Goal: Task Accomplishment & Management: Use online tool/utility

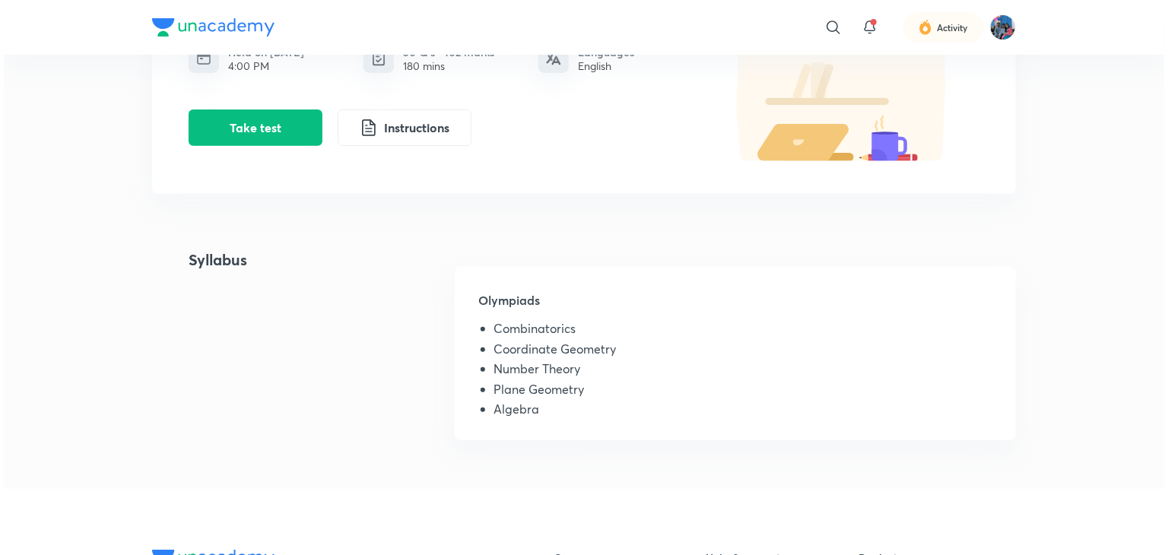
scroll to position [228, 0]
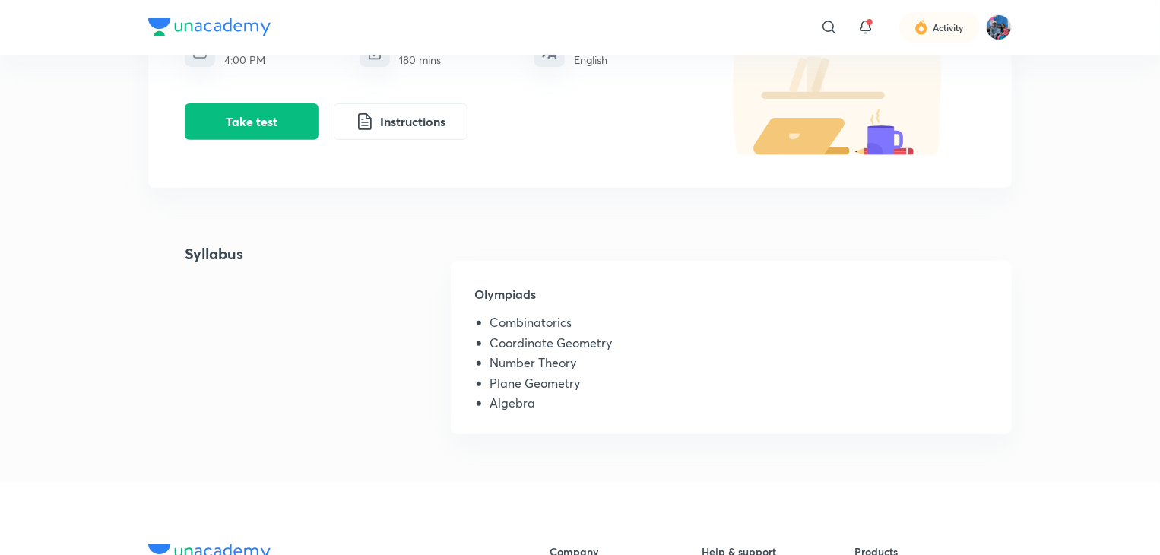
click at [925, 232] on div "Centre Test series IOQM PYQ Test Series Free Test IOQM PYQ 2 (2018) Held on [DA…" at bounding box center [580, 154] width 864 height 595
click at [284, 106] on button "Take test" at bounding box center [252, 120] width 134 height 36
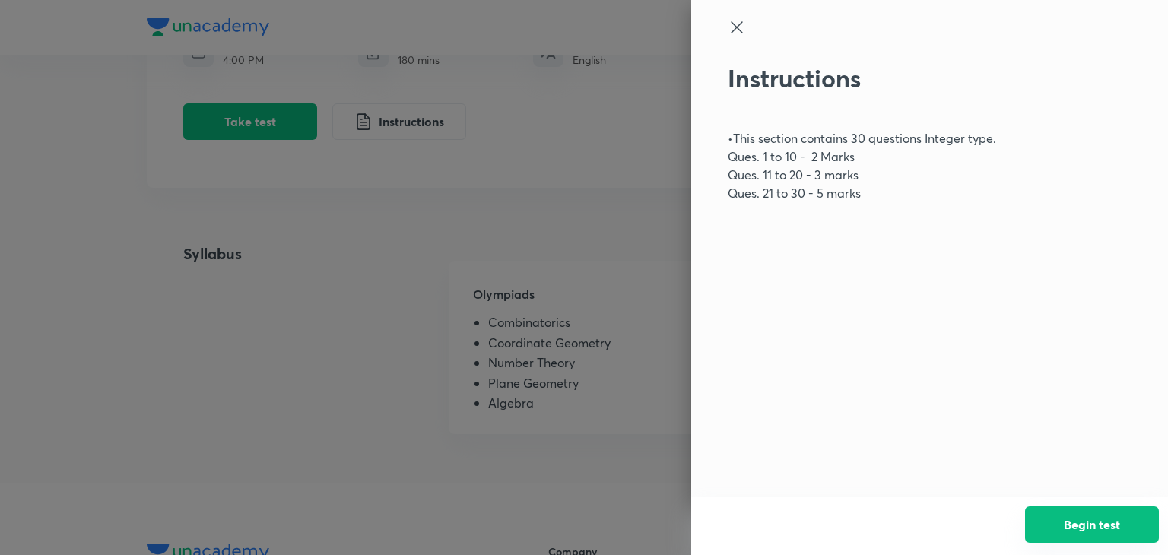
click at [1071, 525] on button "Begin test" at bounding box center [1092, 524] width 134 height 36
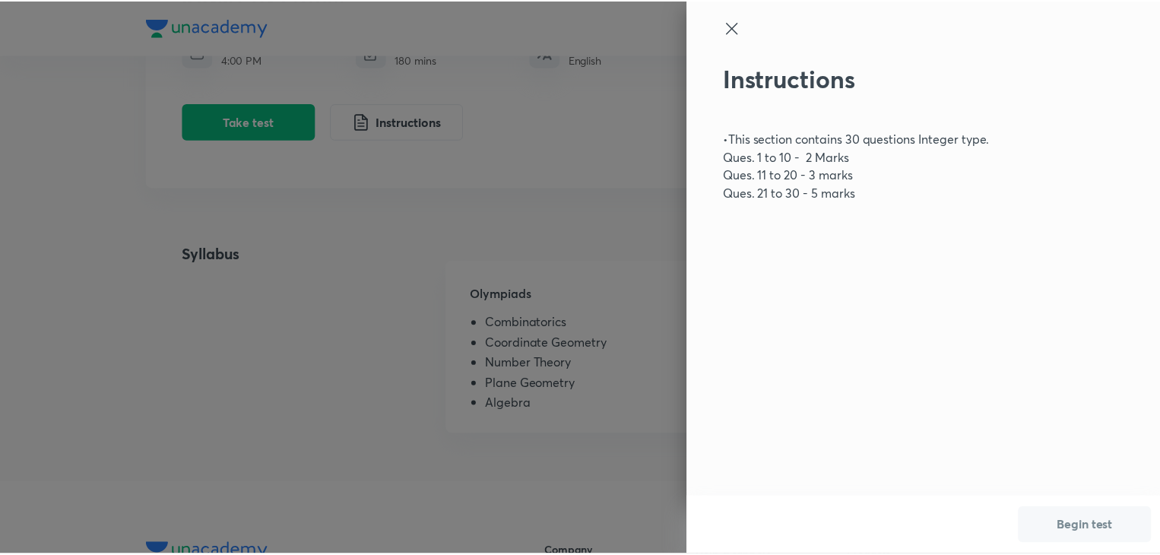
scroll to position [0, 0]
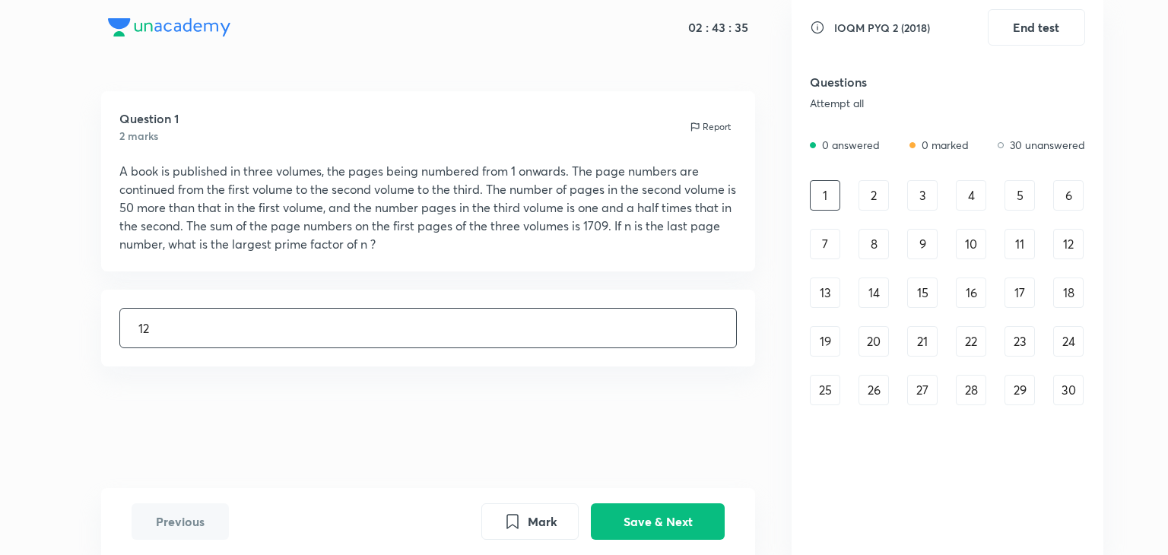
type input "12"
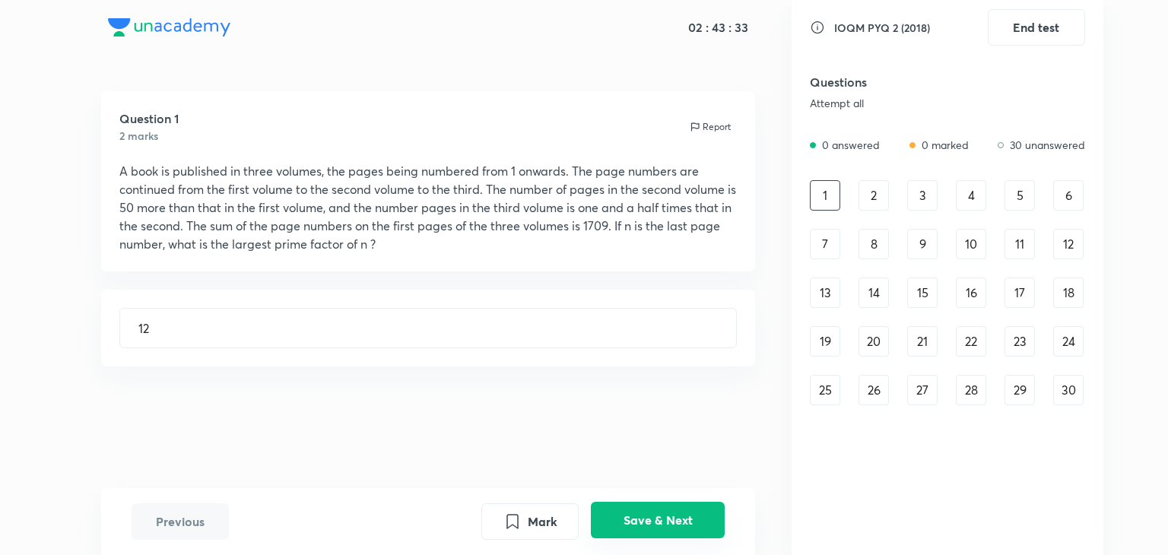
click at [644, 513] on button "Save & Next" at bounding box center [658, 520] width 134 height 36
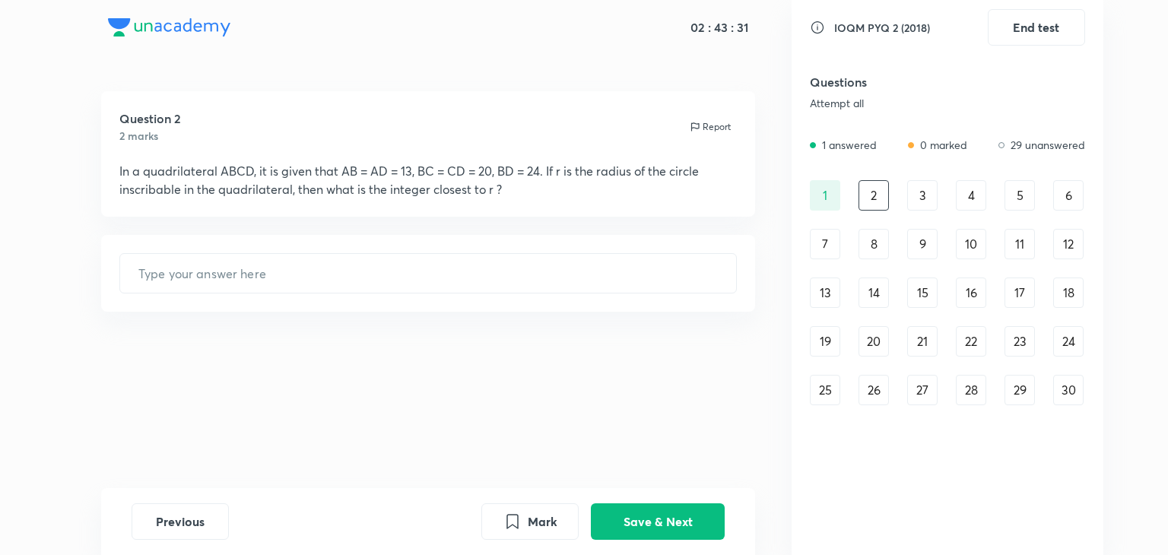
click at [1069, 208] on div "6" at bounding box center [1068, 195] width 30 height 30
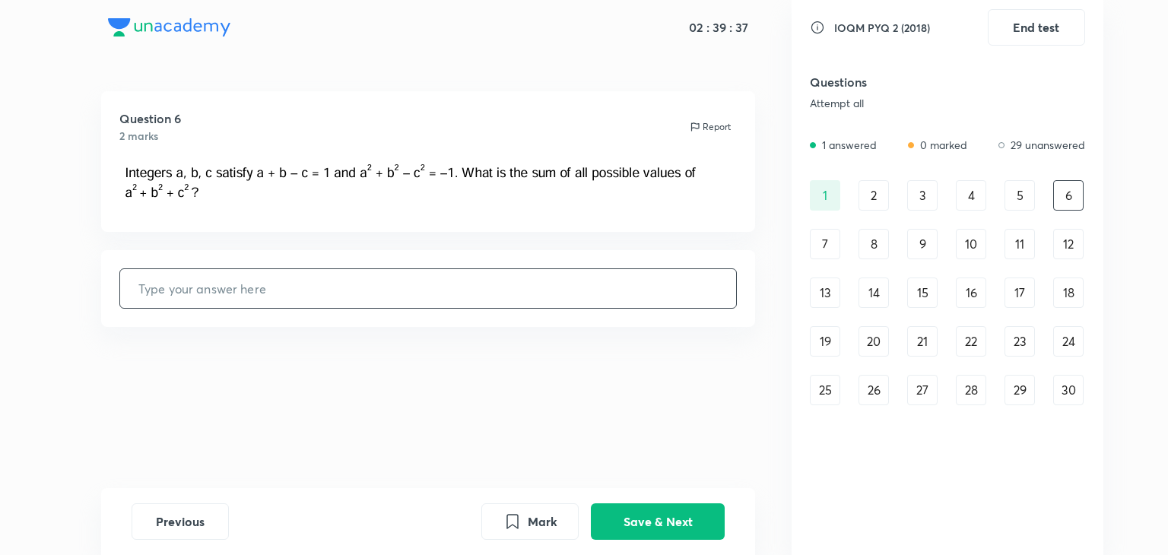
click at [296, 288] on input "text" at bounding box center [428, 288] width 617 height 39
click at [602, 278] on input "text" at bounding box center [428, 288] width 617 height 39
type input "45"
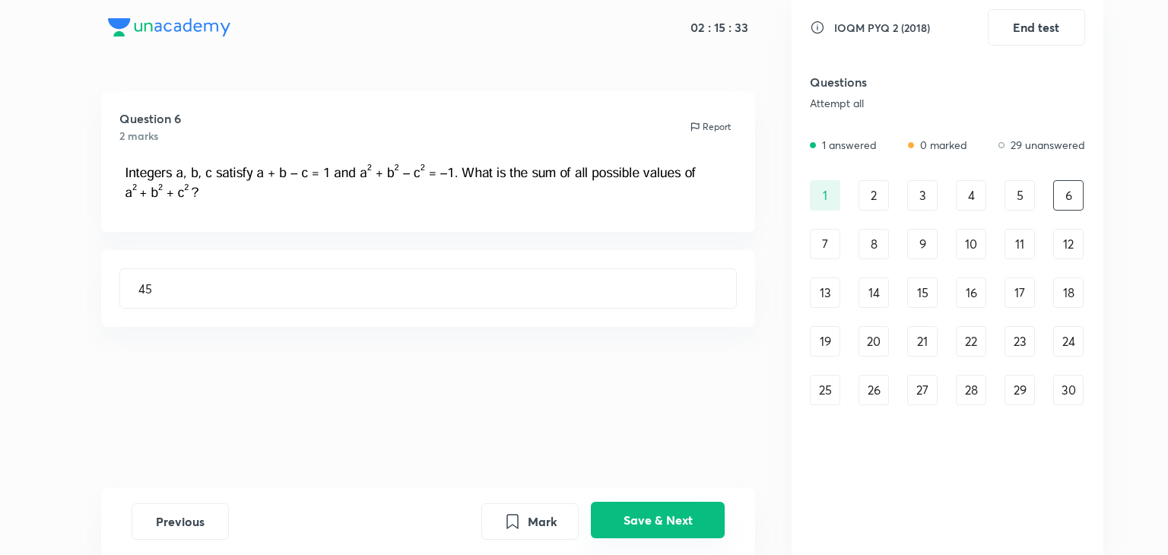
click at [648, 517] on button "Save & Next" at bounding box center [658, 520] width 134 height 36
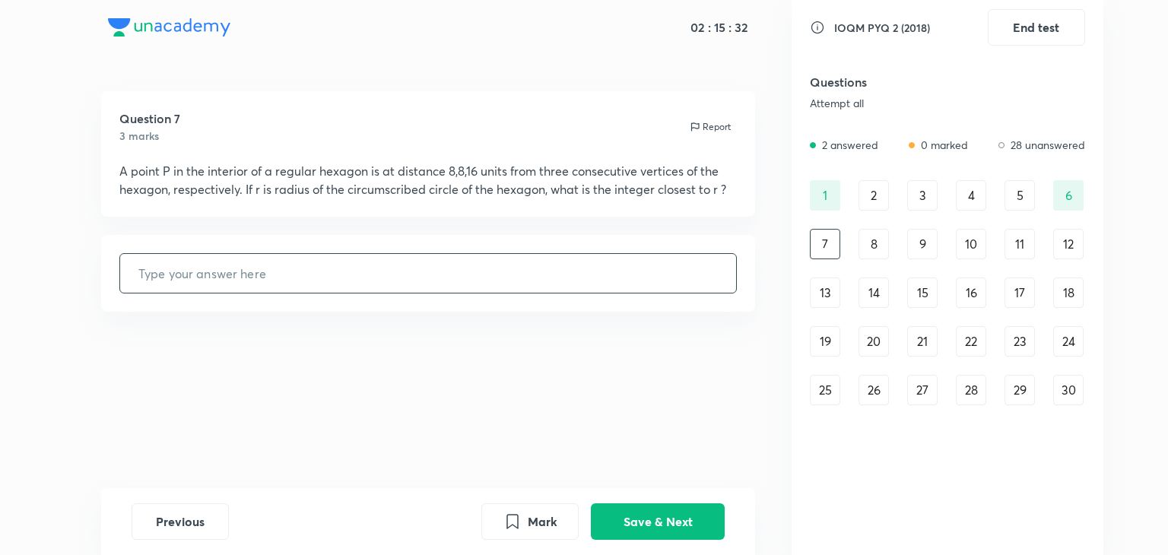
click at [595, 290] on input "text" at bounding box center [428, 273] width 617 height 39
type input "56"
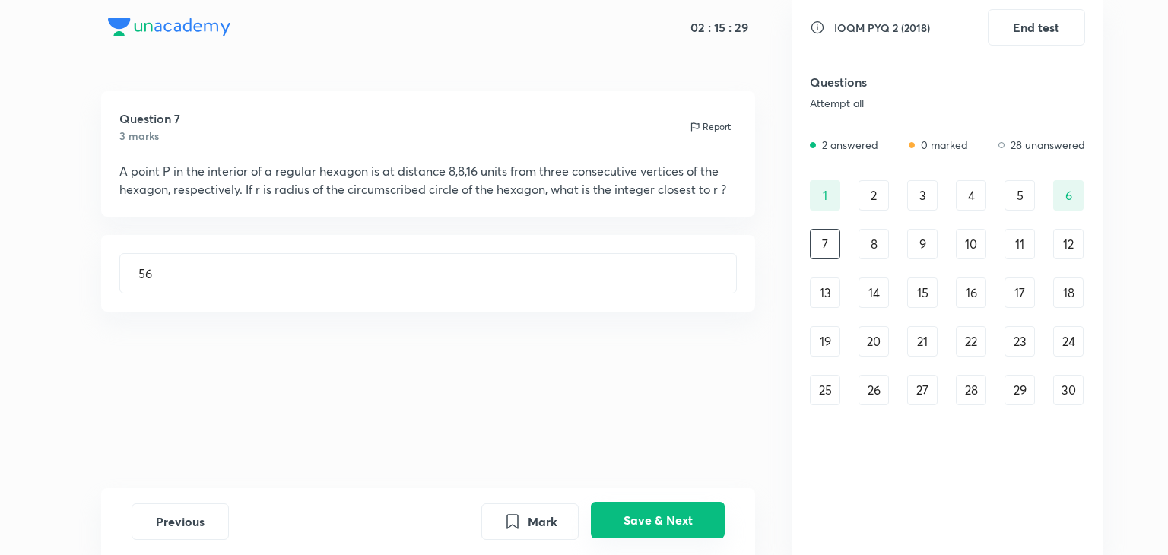
click at [654, 518] on button "Save & Next" at bounding box center [658, 520] width 134 height 36
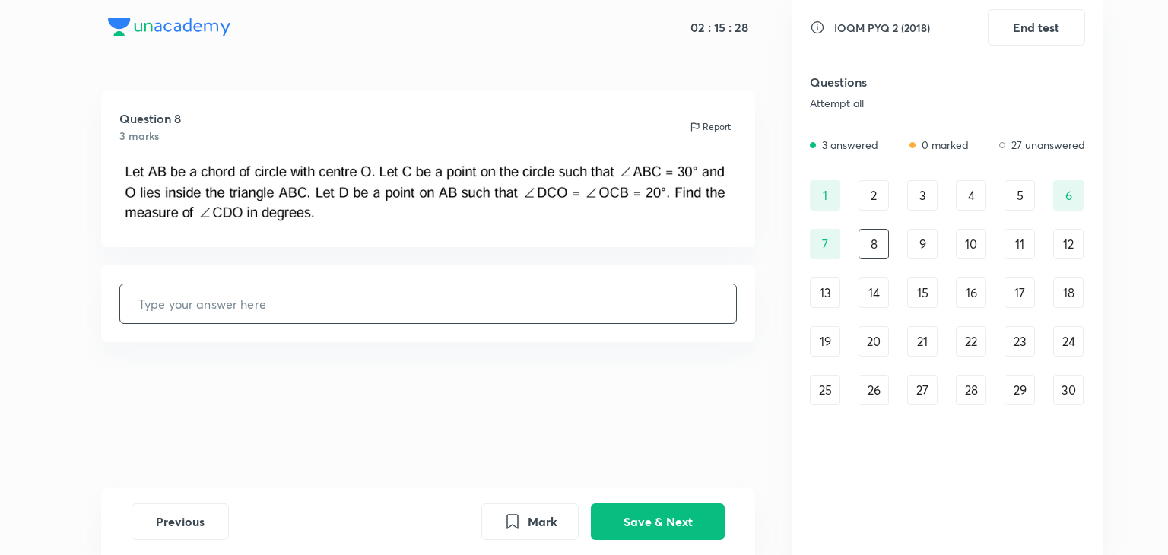
click at [493, 255] on div "Question 8 3 marks Report ​" at bounding box center [428, 289] width 727 height 397
click at [494, 303] on input "text" at bounding box center [428, 303] width 617 height 39
type input "67"
click at [612, 501] on div "Previous Mark Save & Next" at bounding box center [428, 521] width 655 height 67
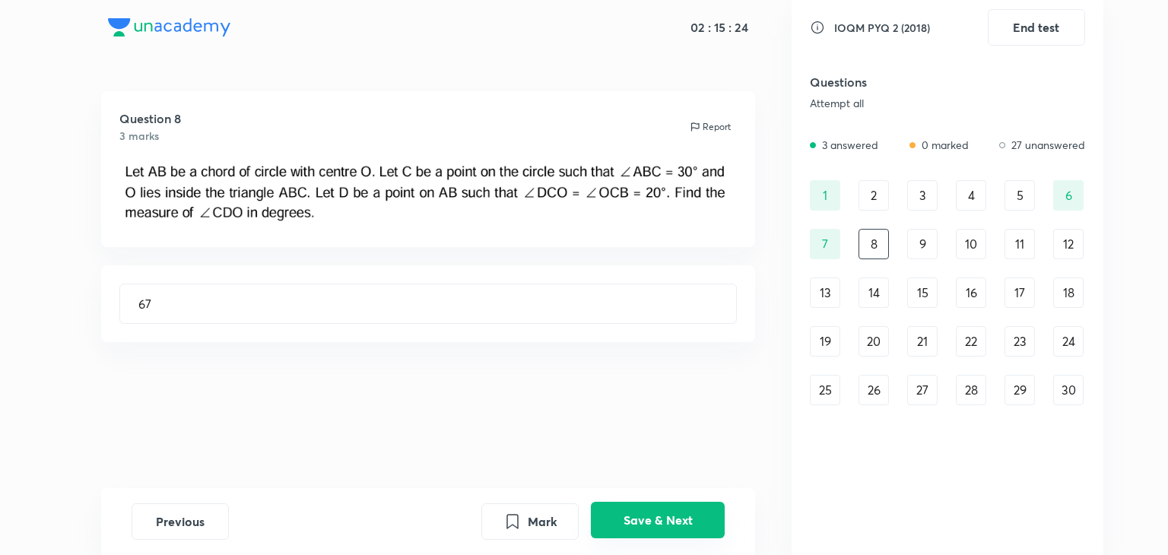
click at [639, 519] on button "Save & Next" at bounding box center [658, 520] width 134 height 36
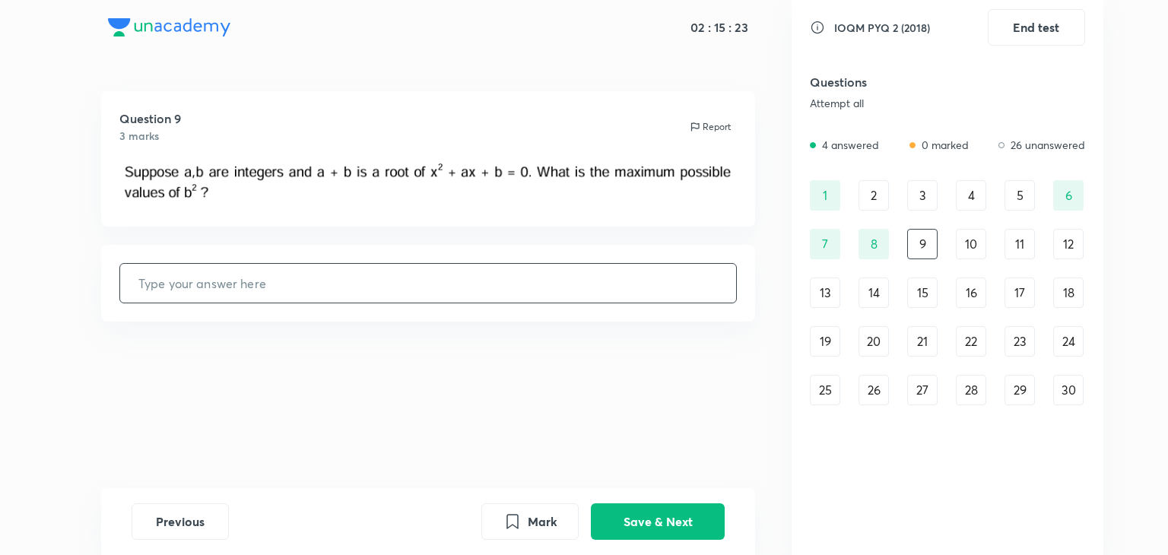
click at [538, 297] on input "text" at bounding box center [428, 283] width 617 height 39
type input "61"
click at [671, 524] on button "Save & Next" at bounding box center [658, 520] width 134 height 36
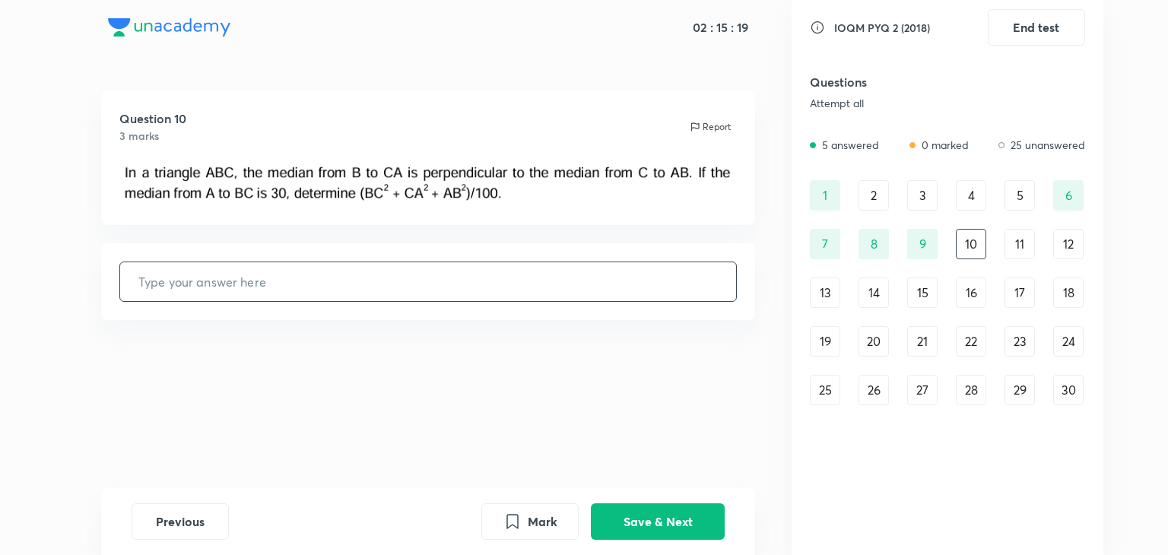
click at [533, 280] on input "text" at bounding box center [428, 281] width 617 height 39
type input "43"
click at [663, 522] on button "Save & Next" at bounding box center [658, 520] width 134 height 36
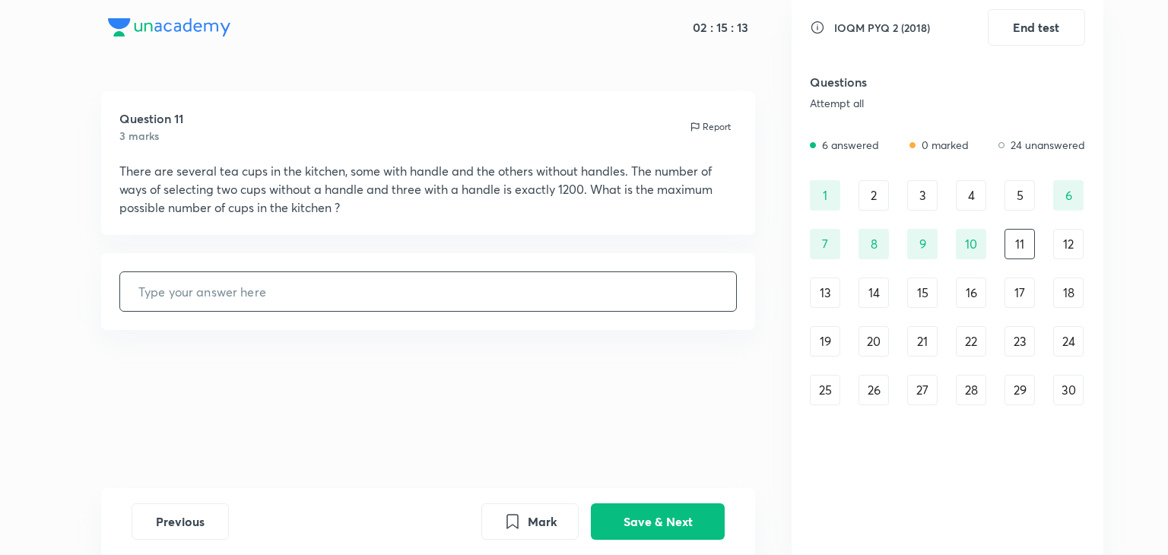
drag, startPoint x: 450, startPoint y: 303, endPoint x: 451, endPoint y: 291, distance: 12.2
click at [451, 303] on input "text" at bounding box center [428, 291] width 617 height 39
type input "54"
click at [661, 515] on button "Save & Next" at bounding box center [658, 520] width 134 height 36
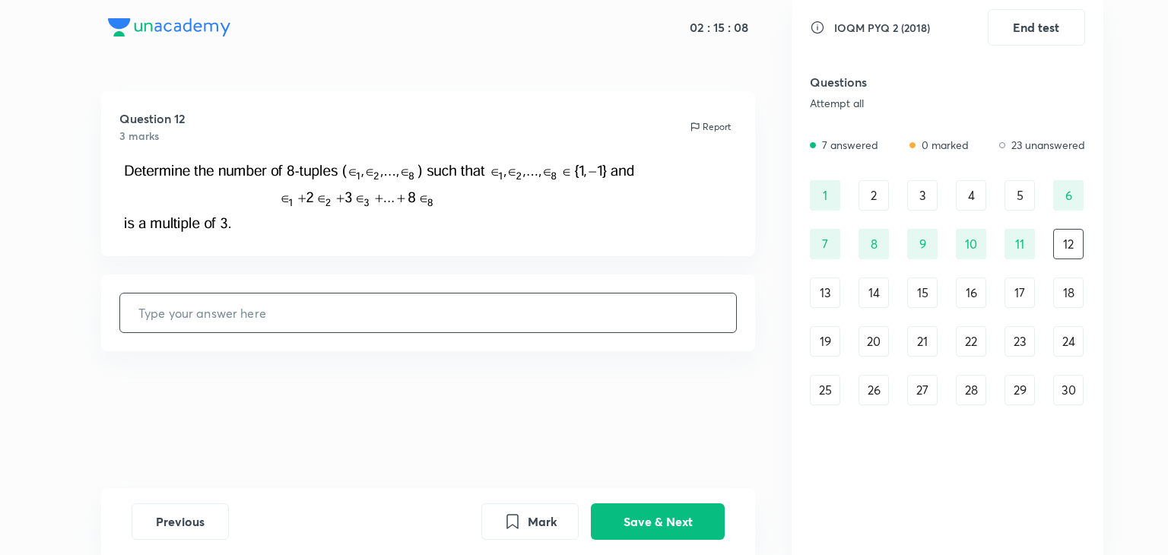
click at [471, 299] on input "text" at bounding box center [428, 313] width 617 height 39
type input "67"
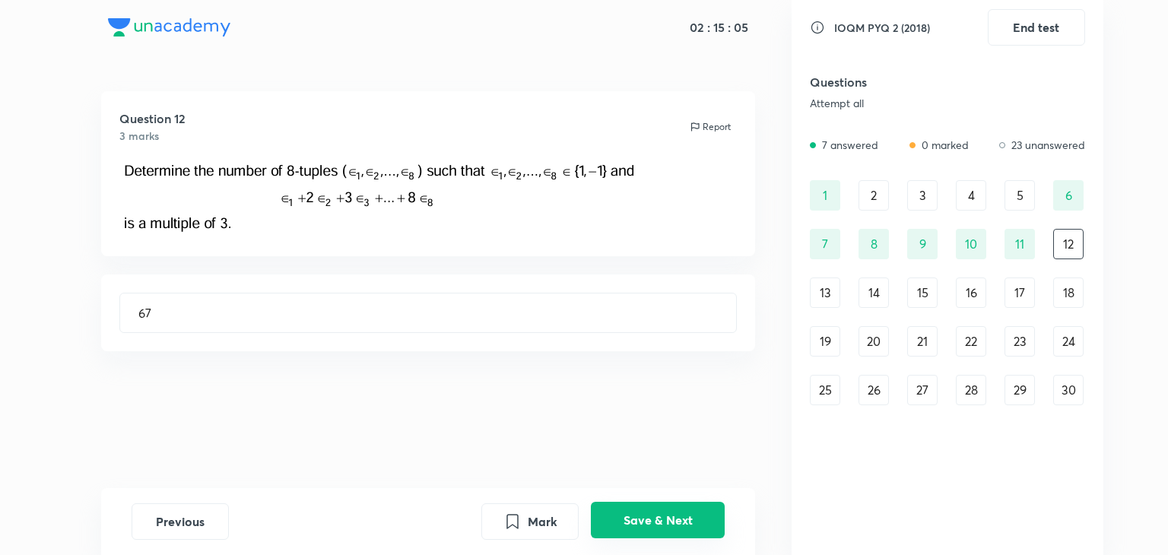
click at [678, 518] on button "Save & Next" at bounding box center [658, 520] width 134 height 36
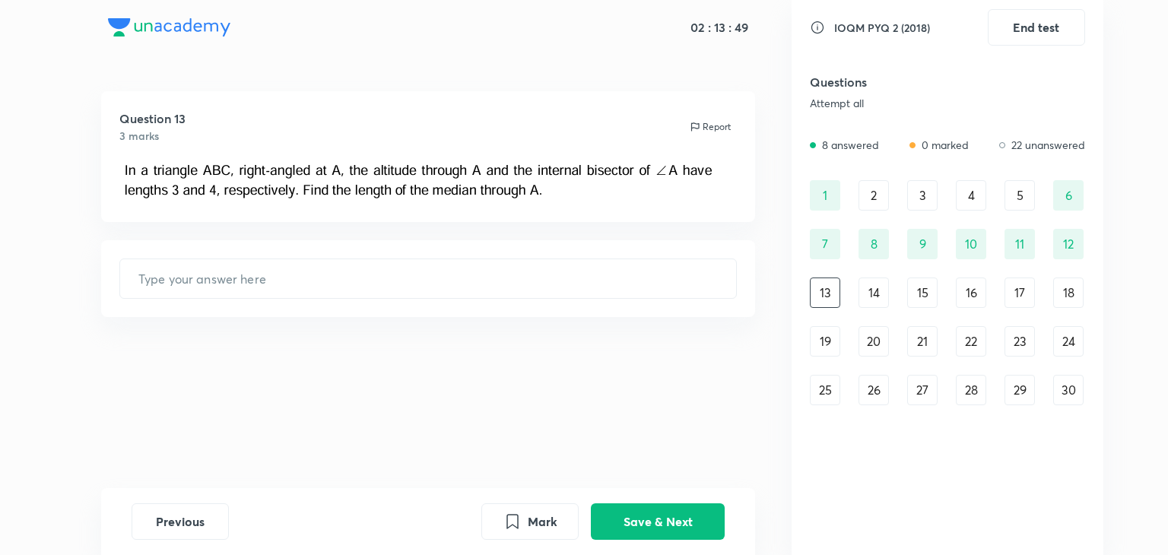
click at [572, 405] on div "Question 13 3 marks Report ​" at bounding box center [428, 289] width 727 height 397
click at [831, 192] on div "1" at bounding box center [825, 195] width 30 height 30
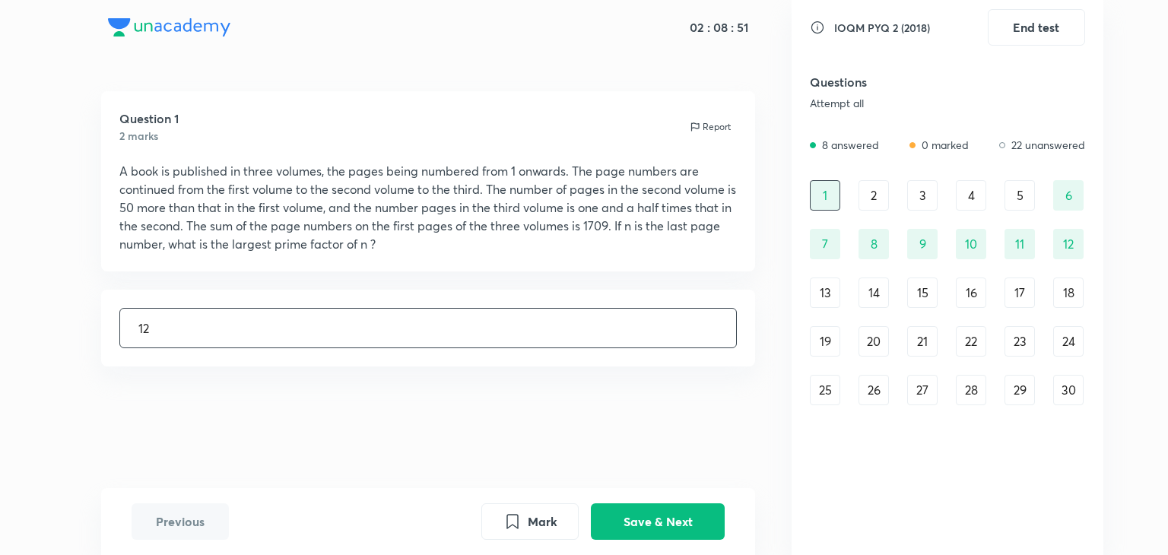
click at [359, 316] on input "12" at bounding box center [428, 328] width 617 height 39
type input "1"
paste input "17"
type input "17"
click at [647, 520] on button "Save & Next" at bounding box center [658, 520] width 134 height 36
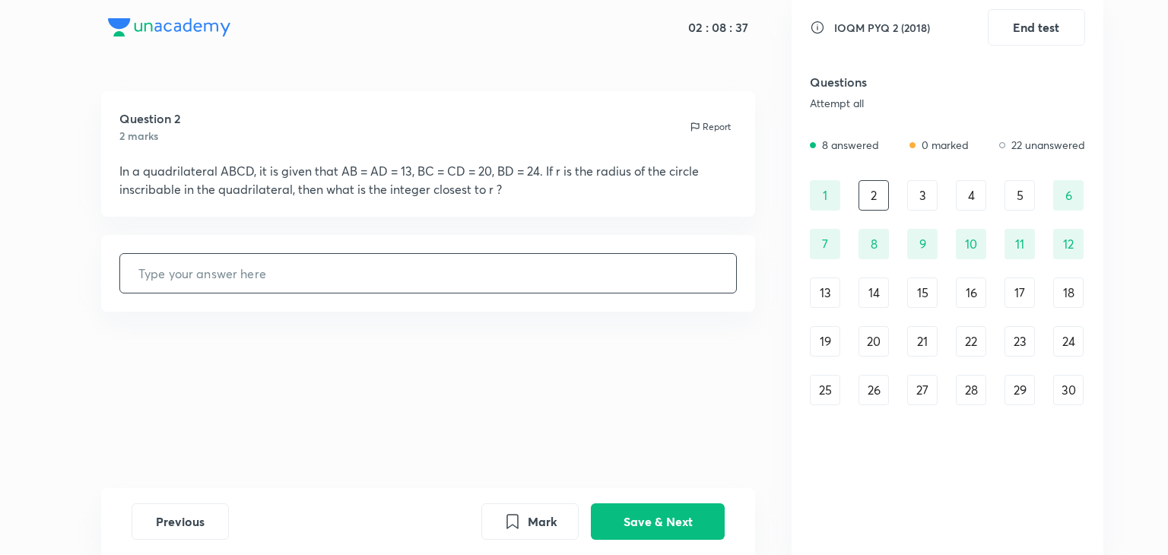
paste input "08"
type input "8"
click at [681, 528] on button "Save & Next" at bounding box center [658, 520] width 134 height 36
click at [304, 280] on input "text" at bounding box center [428, 273] width 617 height 39
paste input "70"
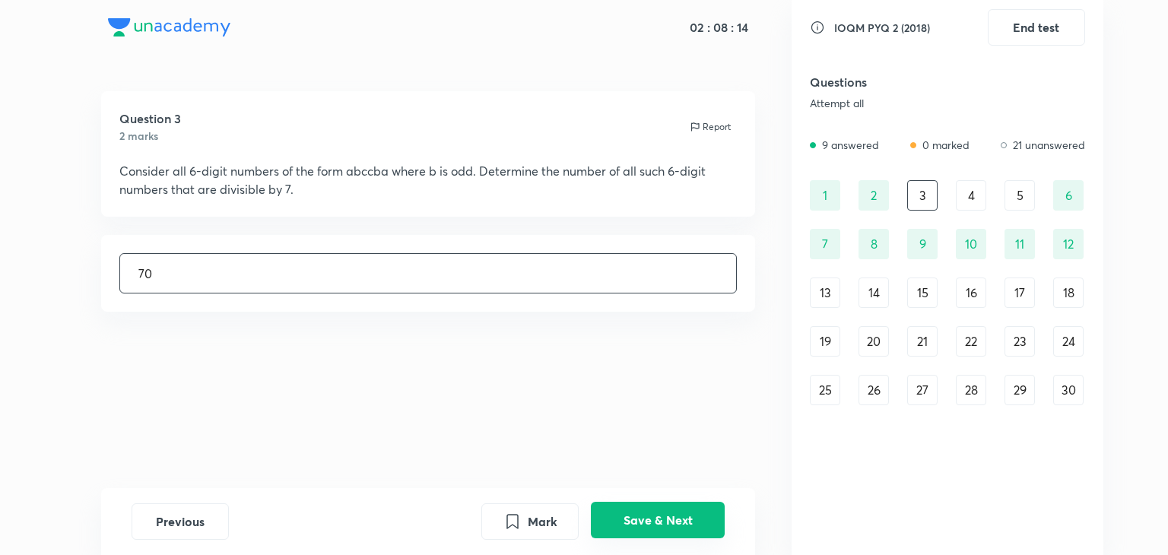
type input "70"
click at [645, 512] on button "Save & Next" at bounding box center [658, 520] width 134 height 36
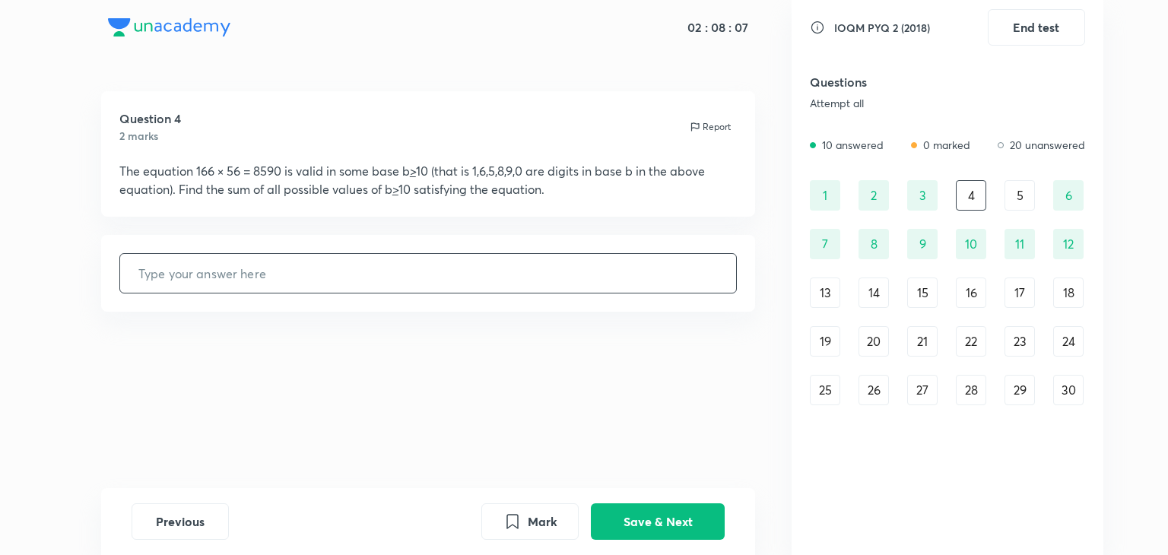
paste input "12"
type input "12"
click at [690, 523] on button "Save & Next" at bounding box center [658, 520] width 134 height 36
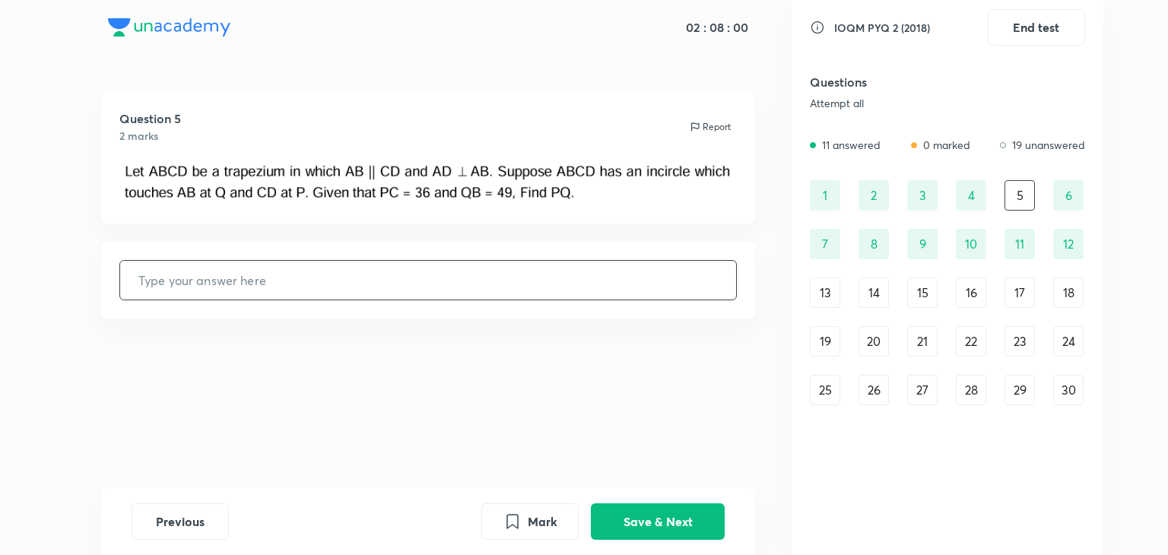
click at [442, 296] on input "text" at bounding box center [428, 280] width 617 height 39
paste input "84"
type input "84"
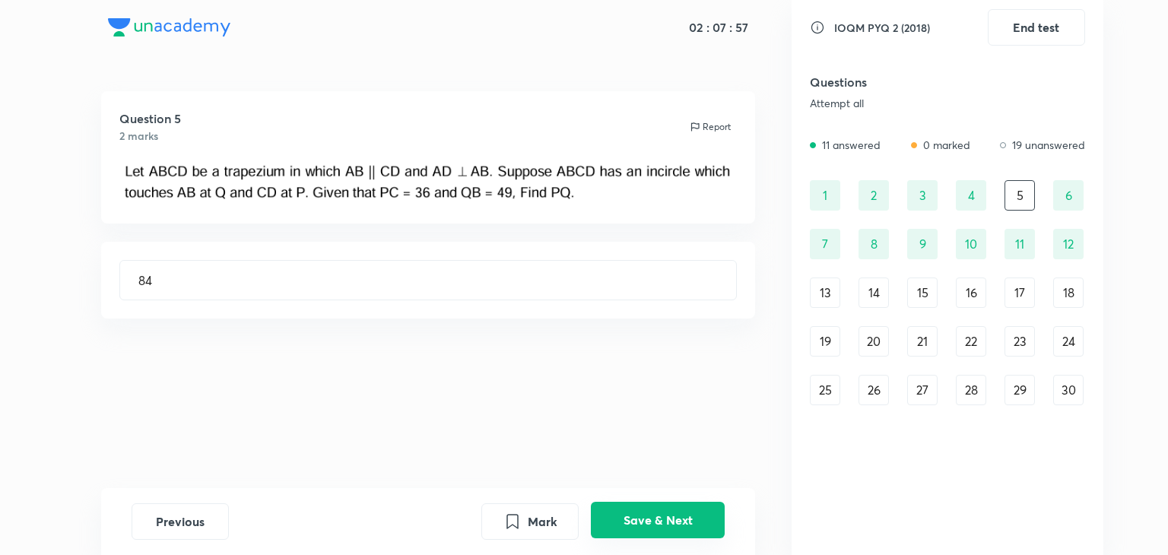
click at [624, 521] on button "Save & Next" at bounding box center [658, 520] width 134 height 36
type input "45"
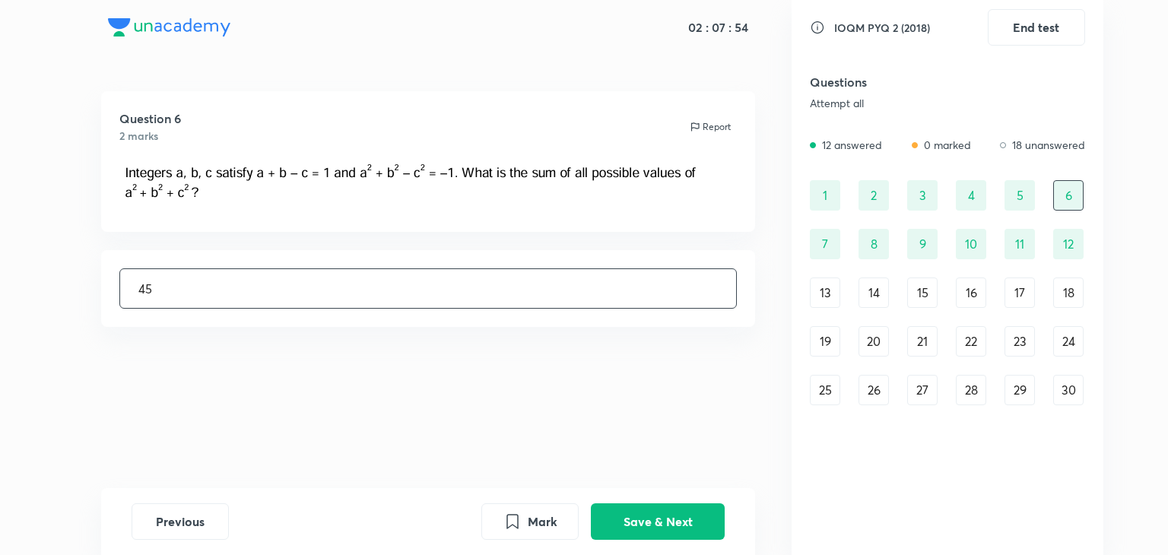
drag, startPoint x: 392, startPoint y: 279, endPoint x: 137, endPoint y: 299, distance: 255.5
click at [137, 299] on input "45" at bounding box center [428, 288] width 617 height 39
paste input "18"
type input "18"
click at [629, 527] on button "Save & Next" at bounding box center [658, 520] width 134 height 36
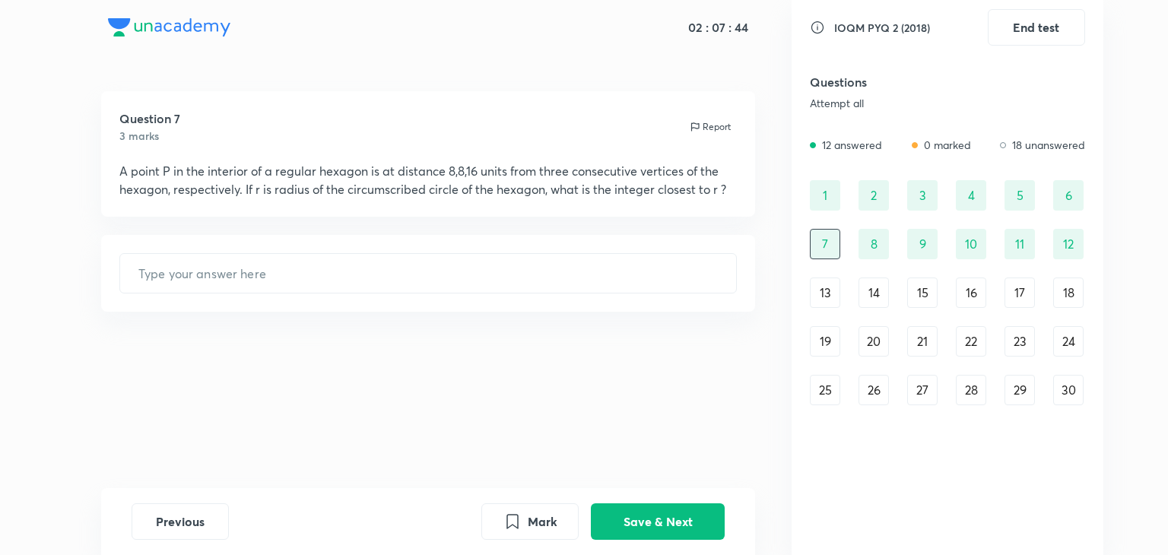
type input "56"
drag, startPoint x: 280, startPoint y: 272, endPoint x: 128, endPoint y: 293, distance: 153.5
click at [128, 293] on div "56 ​" at bounding box center [428, 273] width 618 height 40
paste input "80"
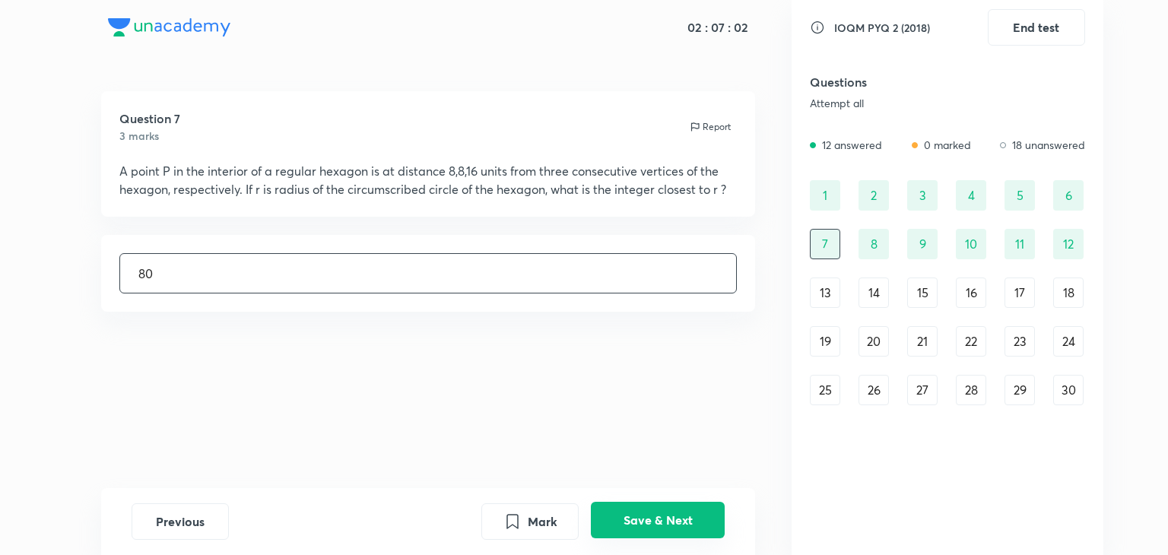
click at [670, 512] on button "Save & Next" at bounding box center [658, 520] width 134 height 36
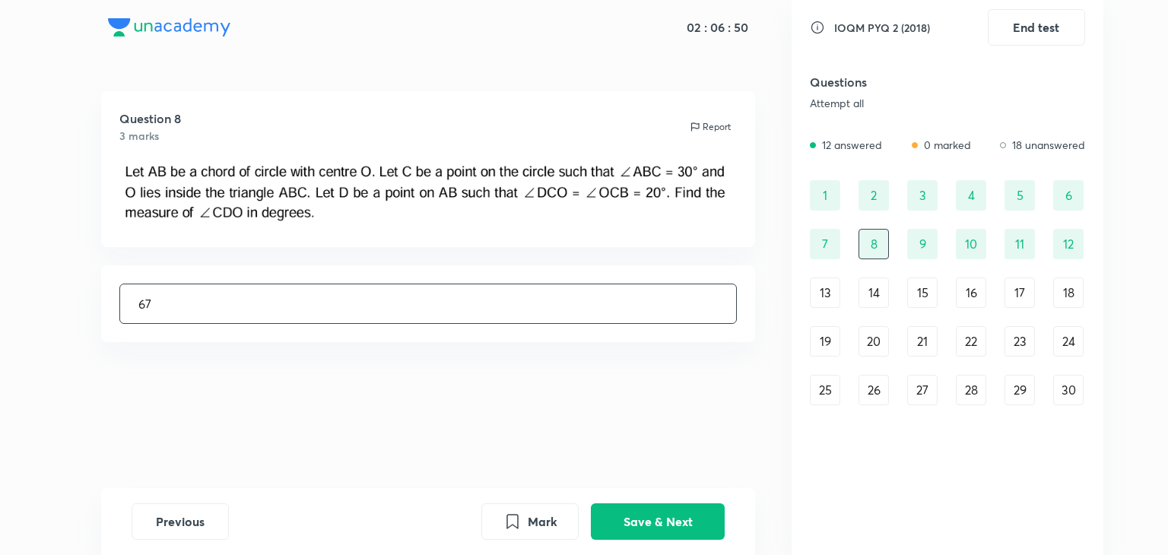
click at [361, 302] on input "67" at bounding box center [428, 303] width 617 height 39
type input "6"
paste input "80"
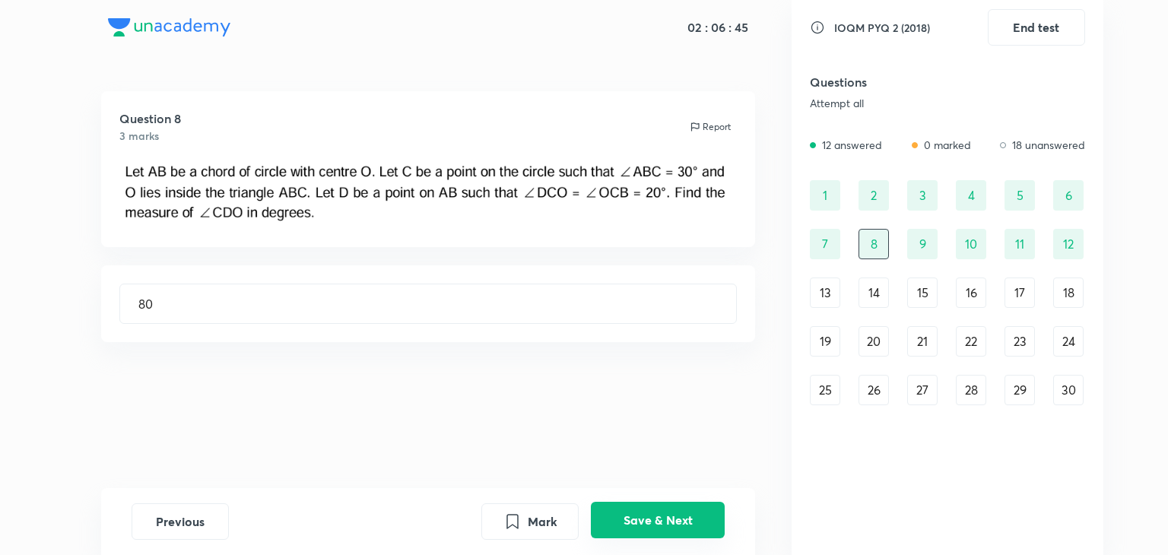
click at [661, 522] on button "Save & Next" at bounding box center [658, 520] width 134 height 36
type input "61"
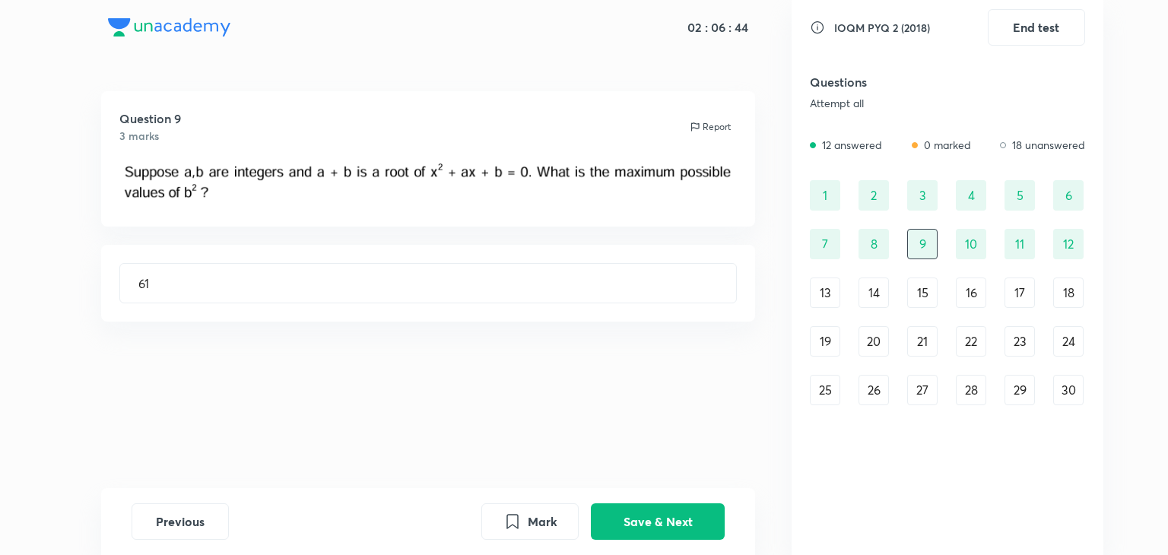
click at [1058, 392] on div "30" at bounding box center [1068, 390] width 30 height 30
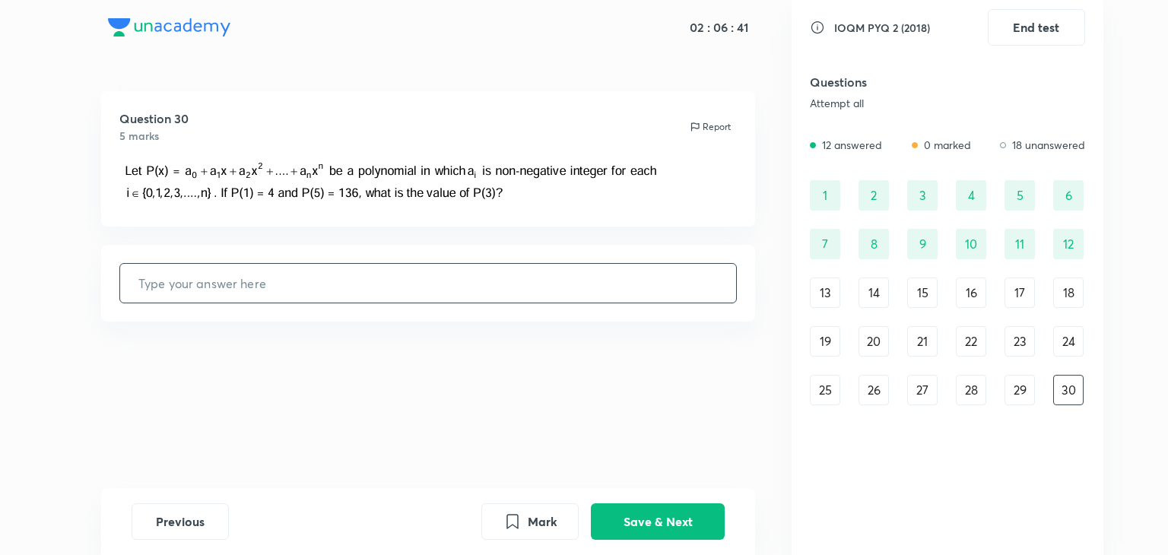
click at [322, 284] on input "text" at bounding box center [428, 283] width 617 height 39
paste input "34"
type input "34"
click at [674, 516] on button "Save & Next" at bounding box center [658, 520] width 134 height 36
type input "17"
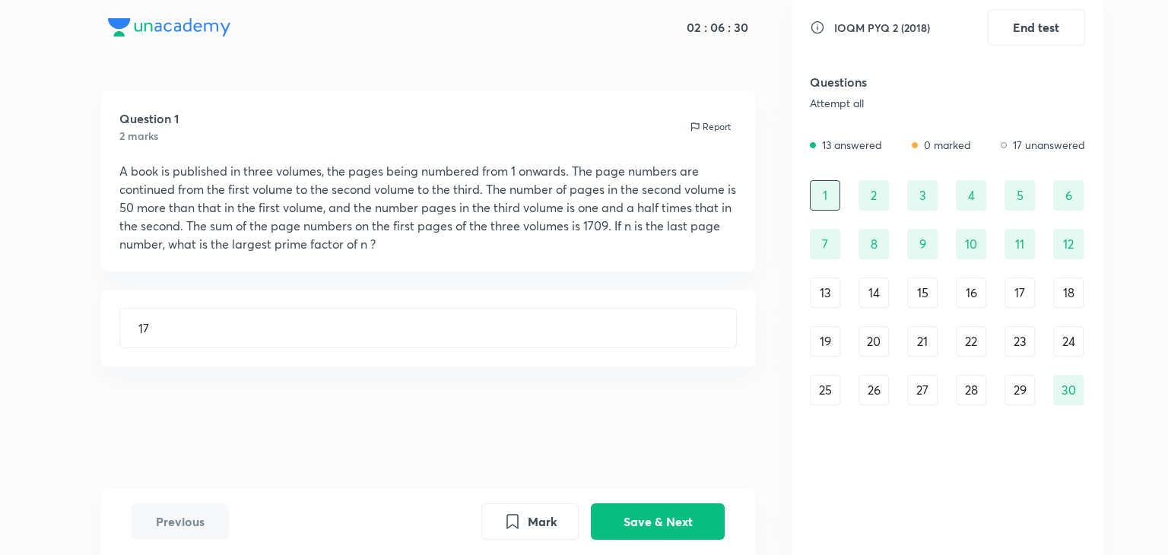
click at [1007, 397] on div "29" at bounding box center [1019, 390] width 30 height 30
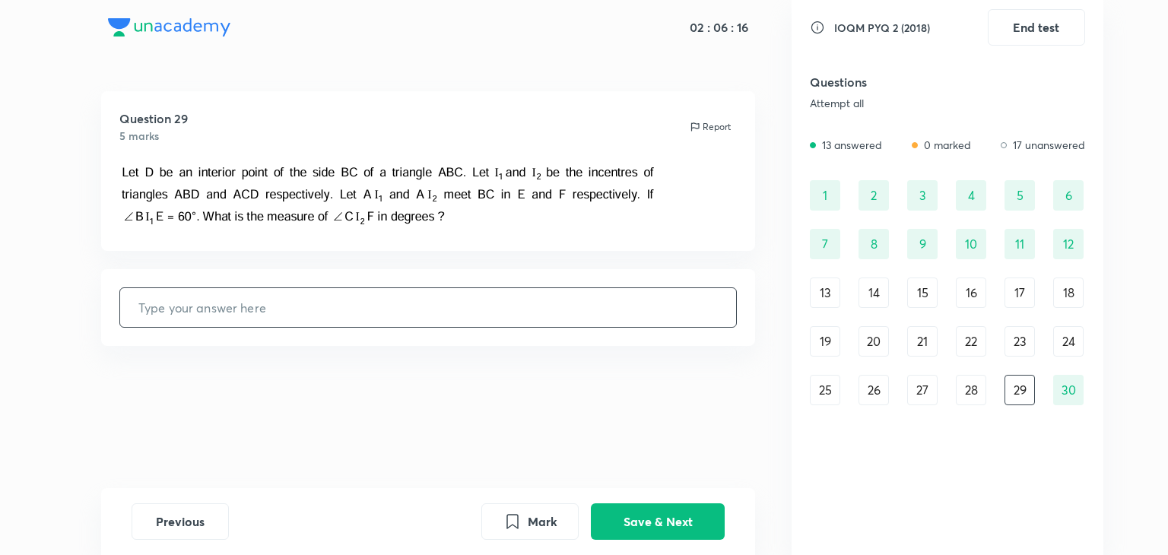
paste input "30"
click at [667, 524] on button "Save & Next" at bounding box center [658, 520] width 134 height 36
type input "34"
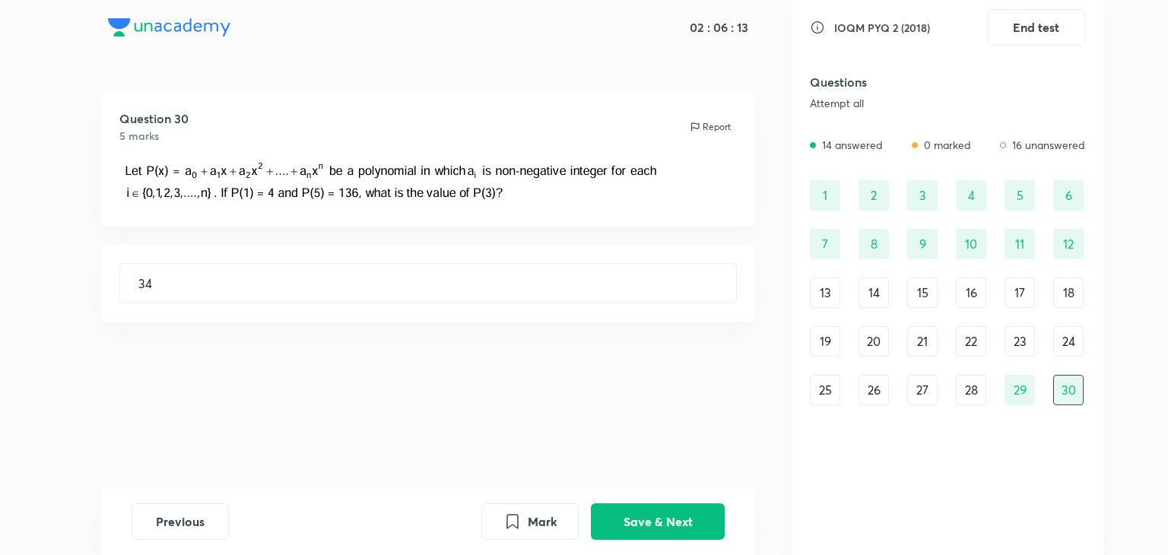
click at [965, 395] on div "28" at bounding box center [971, 390] width 30 height 30
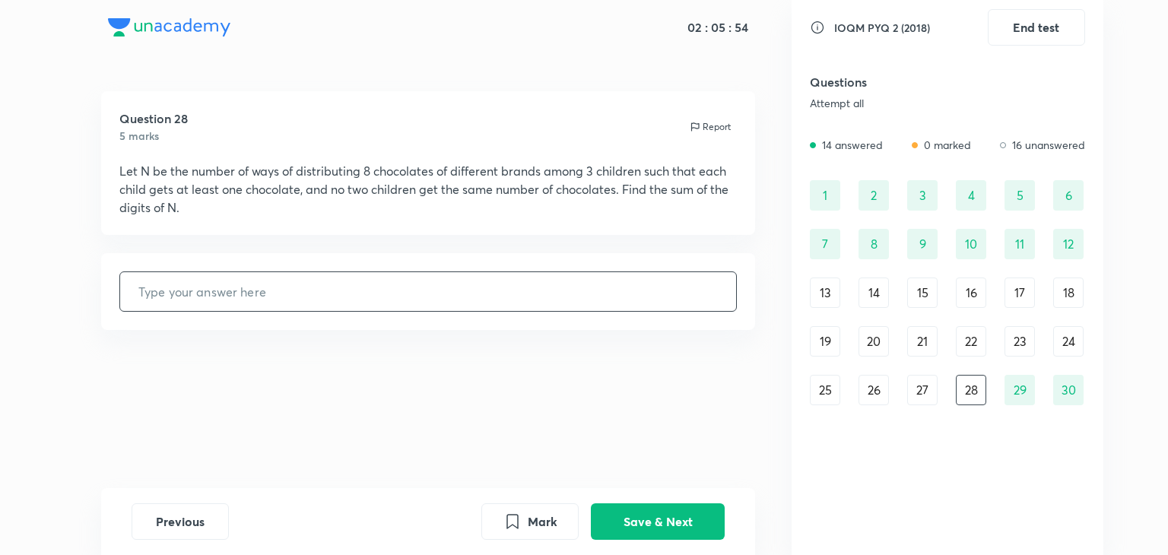
paste input "24"
type input "24"
drag, startPoint x: 627, startPoint y: 522, endPoint x: 652, endPoint y: 490, distance: 40.6
click at [627, 522] on button "Save & Next" at bounding box center [658, 521] width 134 height 36
type input "30"
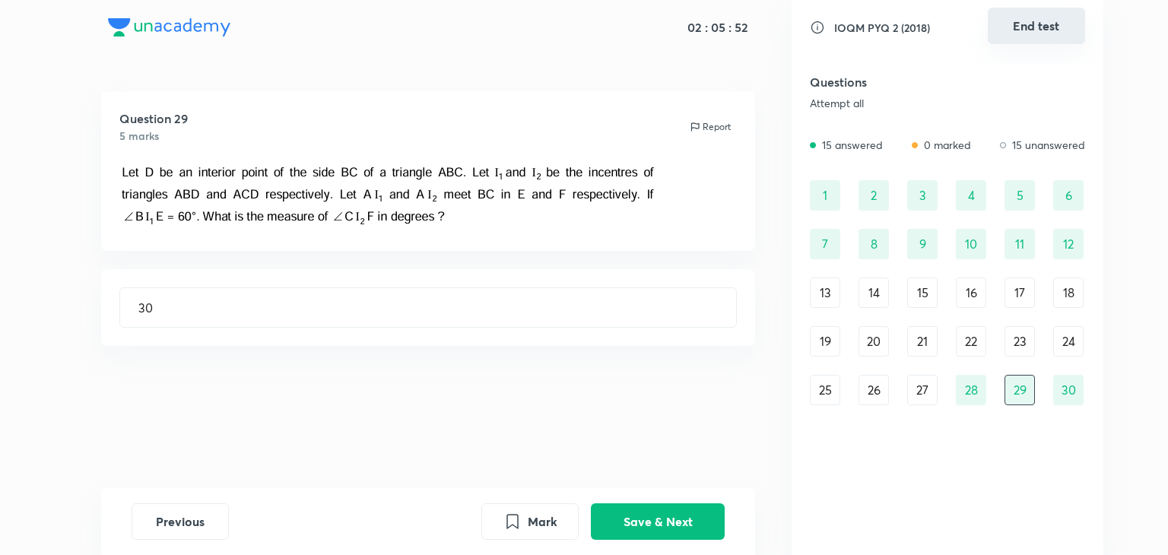
click at [1034, 30] on button "End test" at bounding box center [1036, 26] width 97 height 36
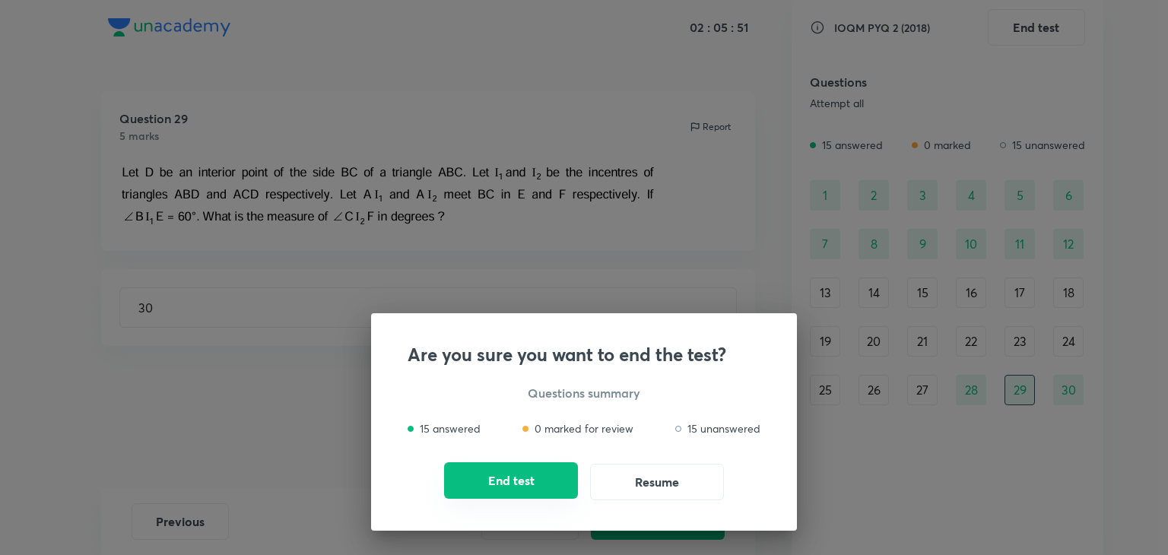
click at [505, 484] on button "End test" at bounding box center [511, 480] width 134 height 36
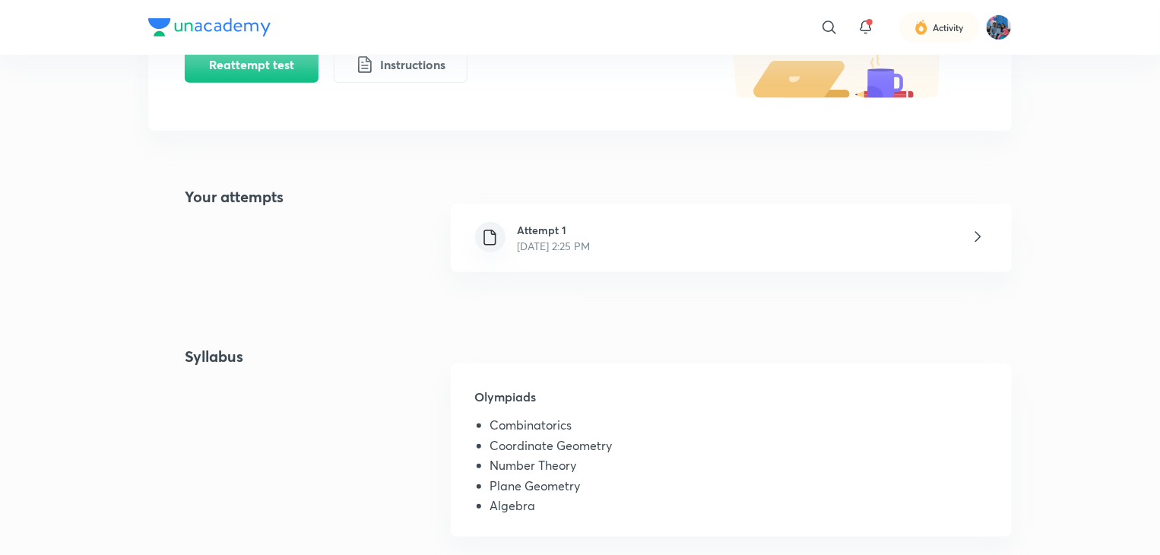
scroll to position [304, 0]
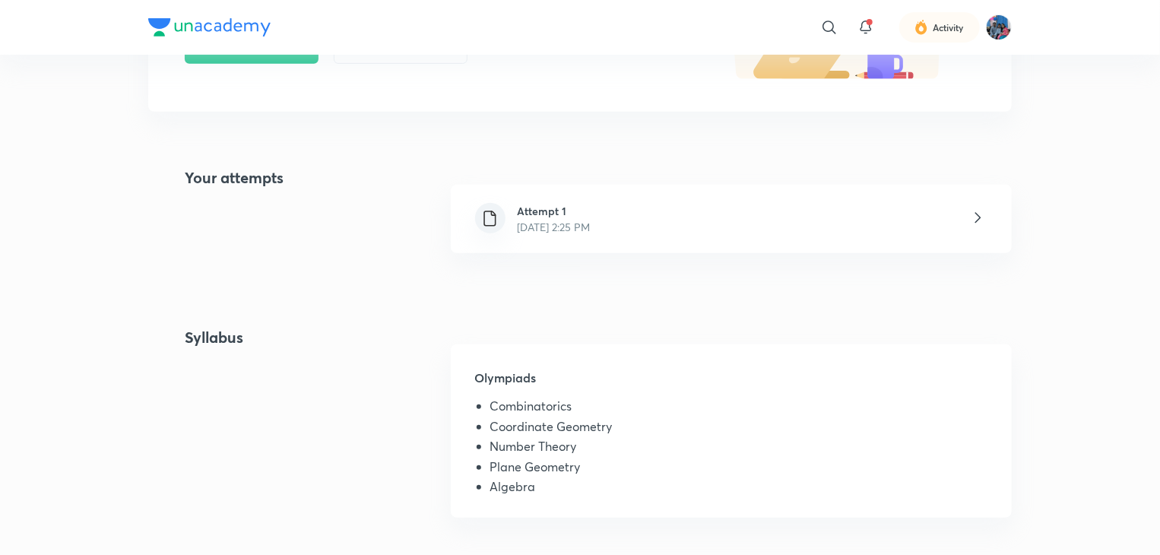
click at [570, 232] on p "[DATE] 2:25 PM" at bounding box center [554, 227] width 73 height 16
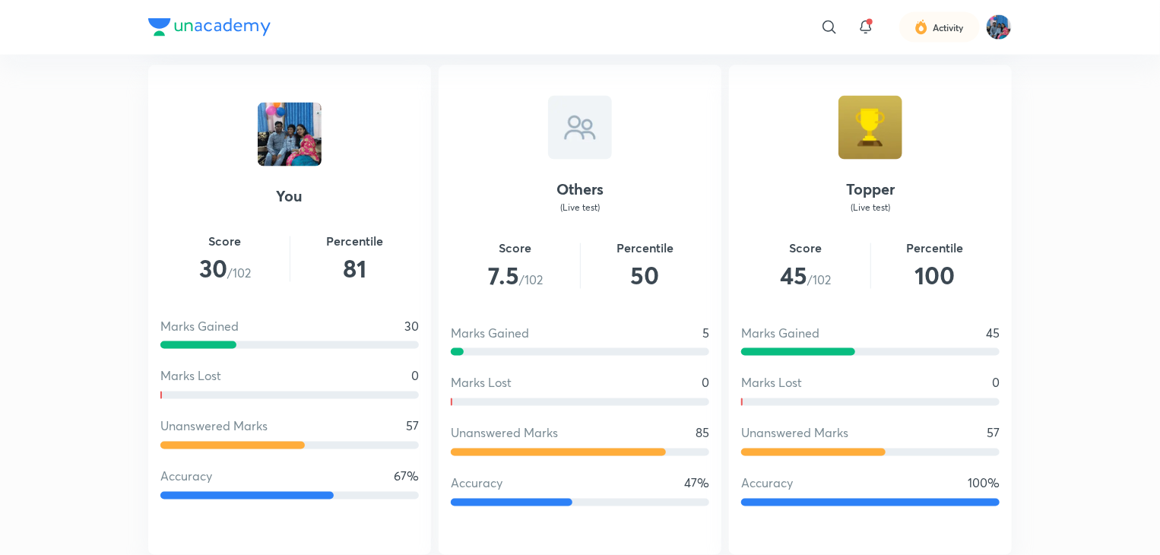
scroll to position [1065, 0]
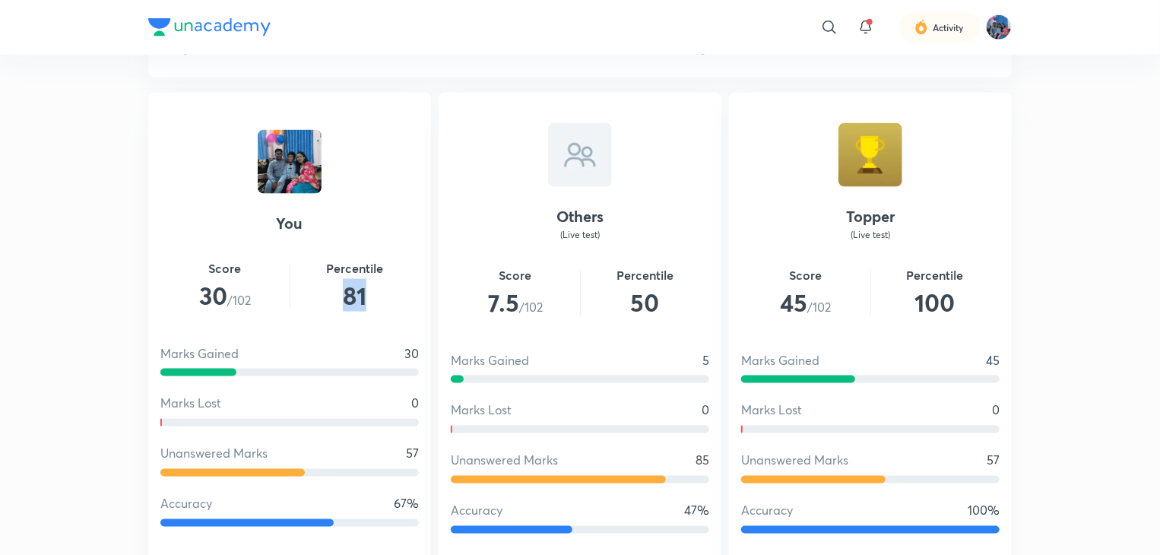
drag, startPoint x: 363, startPoint y: 300, endPoint x: 323, endPoint y: 306, distance: 39.9
click at [323, 306] on h2 "81" at bounding box center [354, 296] width 129 height 36
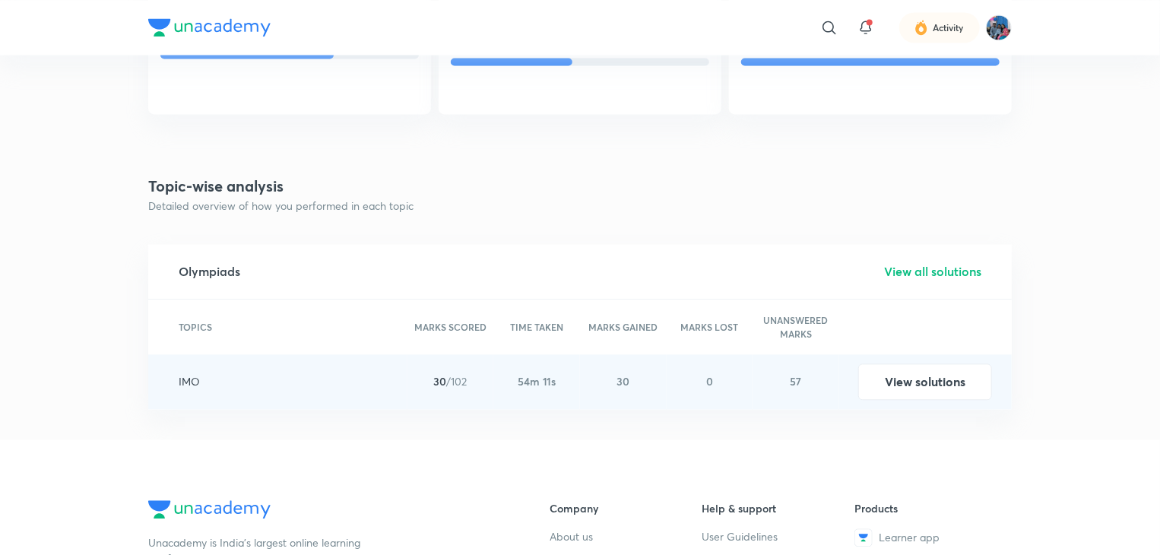
scroll to position [1521, 0]
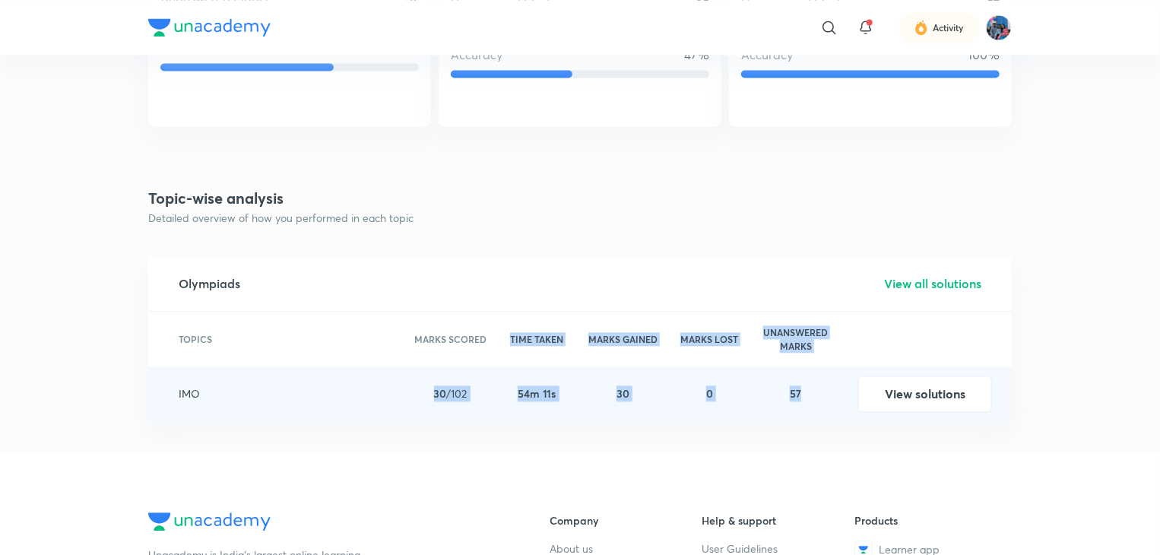
drag, startPoint x: 420, startPoint y: 407, endPoint x: 867, endPoint y: 417, distance: 447.2
click at [867, 417] on div "TOPICS [PERSON_NAME] SCORED 30 /102 TIME TAKEN 54m 11s MARKS GAINED 30 MARKS LO…" at bounding box center [580, 366] width 864 height 109
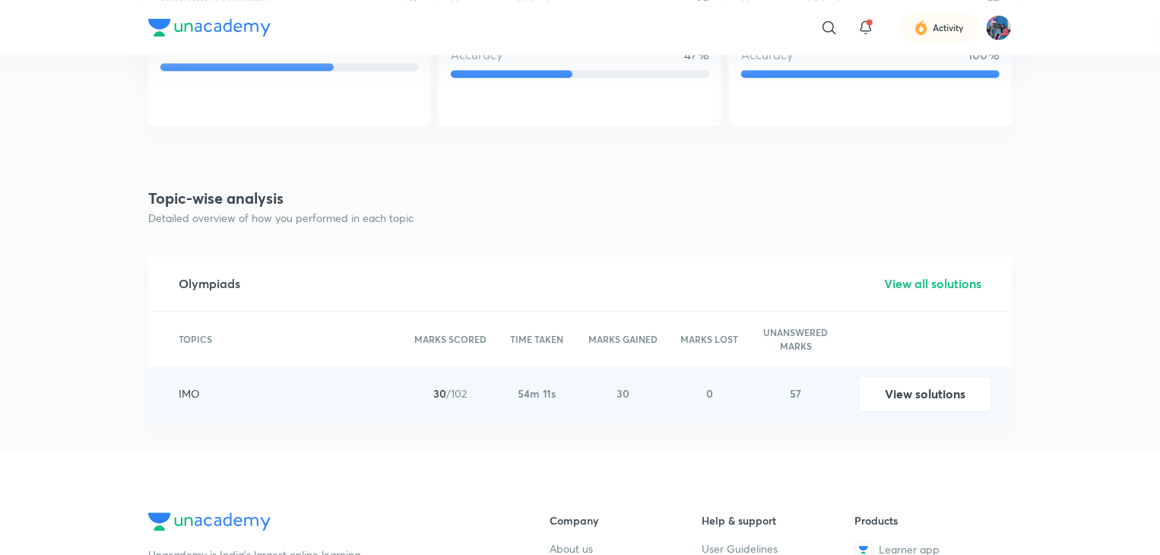
click at [867, 417] on div "View solutions" at bounding box center [925, 394] width 173 height 55
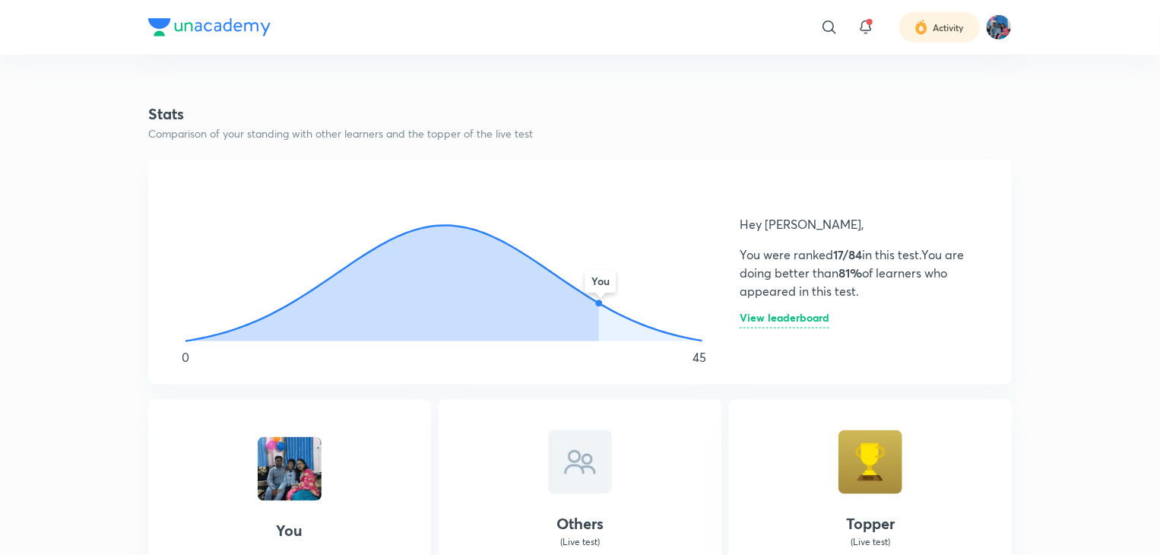
scroll to position [760, 0]
